Goal: Transaction & Acquisition: Purchase product/service

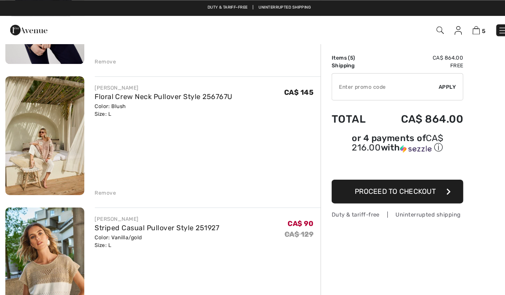
scroll to position [419, 0]
click at [63, 161] on img at bounding box center [43, 132] width 77 height 115
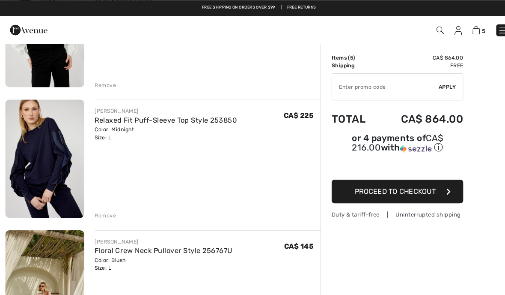
scroll to position [269, 0]
click at [72, 180] on img at bounding box center [43, 154] width 77 height 115
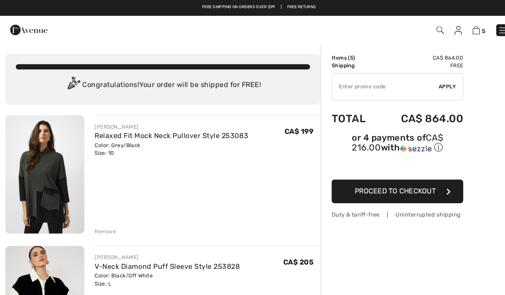
click at [51, 192] on img at bounding box center [43, 169] width 77 height 115
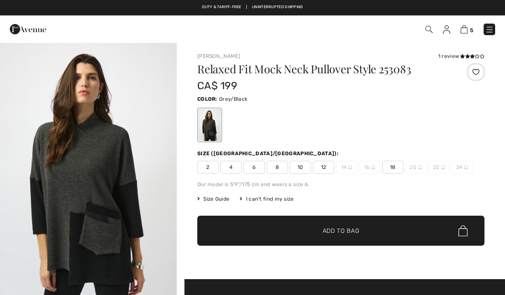
checkbox input "true"
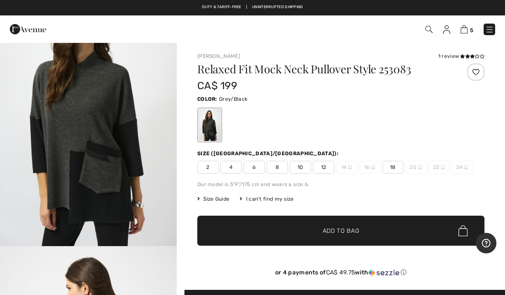
scroll to position [59, 0]
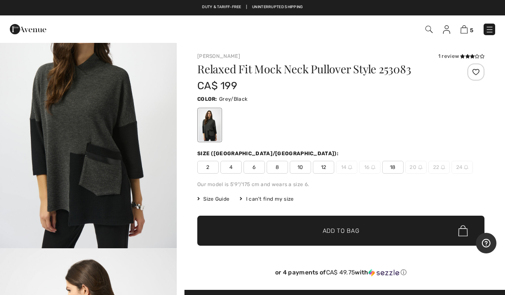
click at [215, 129] on div at bounding box center [210, 125] width 22 height 32
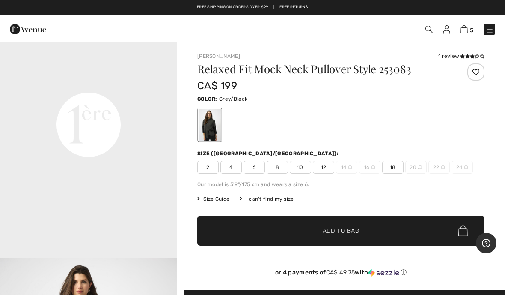
scroll to position [632, 0]
click at [160, 81] on video "Your browser does not support the video tag." at bounding box center [88, 36] width 177 height 89
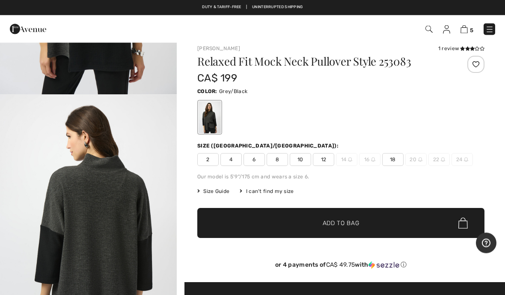
scroll to position [0, 0]
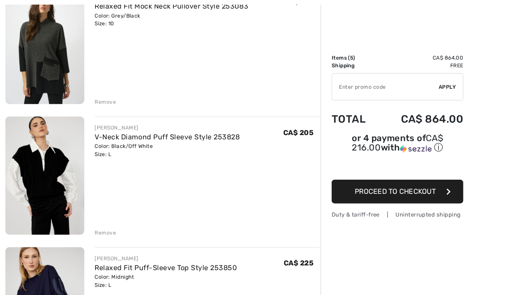
scroll to position [126, 0]
click at [70, 183] on img at bounding box center [43, 170] width 77 height 115
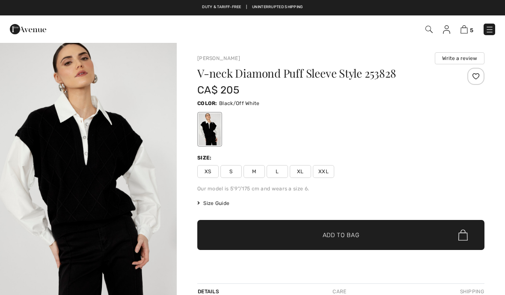
checkbox input "true"
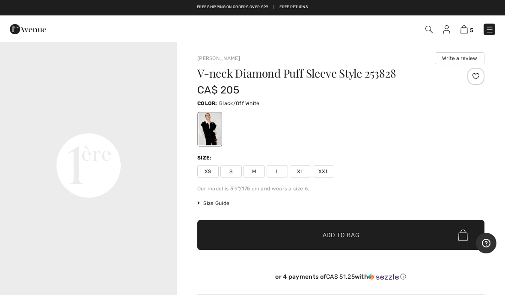
scroll to position [546, 0]
click at [126, 116] on video "Your browser does not support the video tag." at bounding box center [88, 71] width 177 height 89
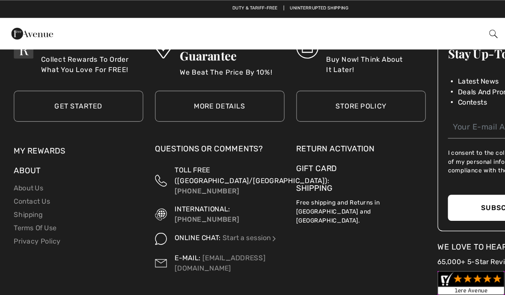
scroll to position [1375, 0]
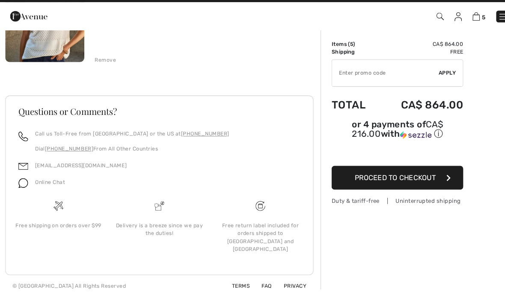
scroll to position [667, 0]
